Goal: Information Seeking & Learning: Learn about a topic

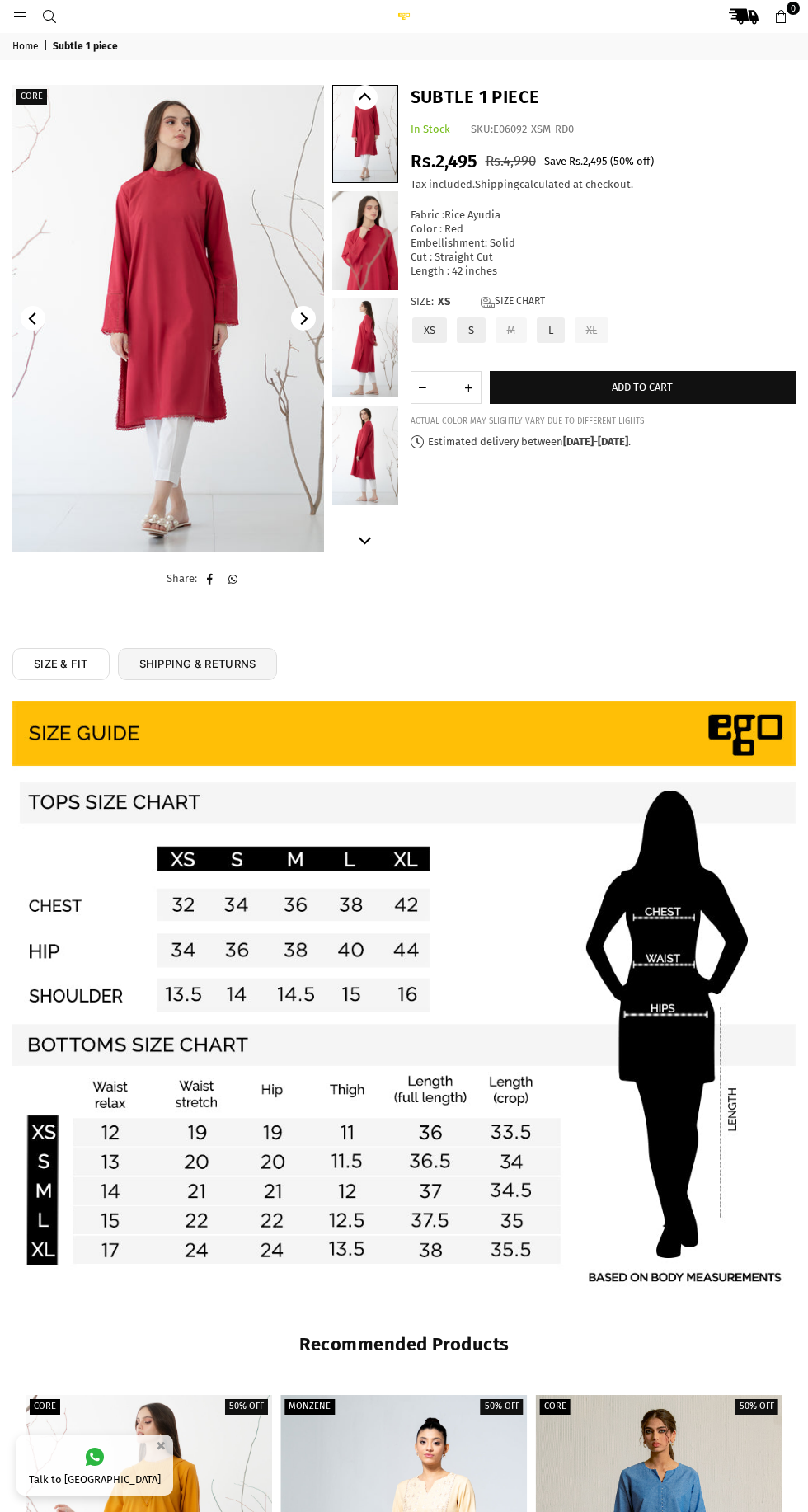
click at [199, 450] on img at bounding box center [168, 319] width 311 height 467
